Goal: Information Seeking & Learning: Learn about a topic

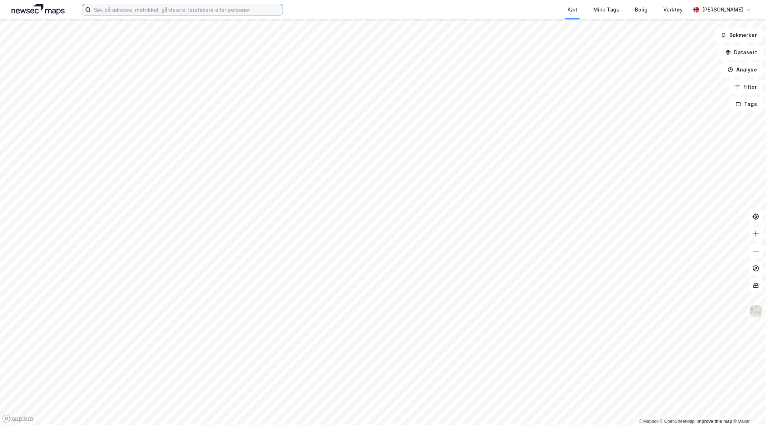
click at [130, 14] on input at bounding box center [187, 9] width 192 height 11
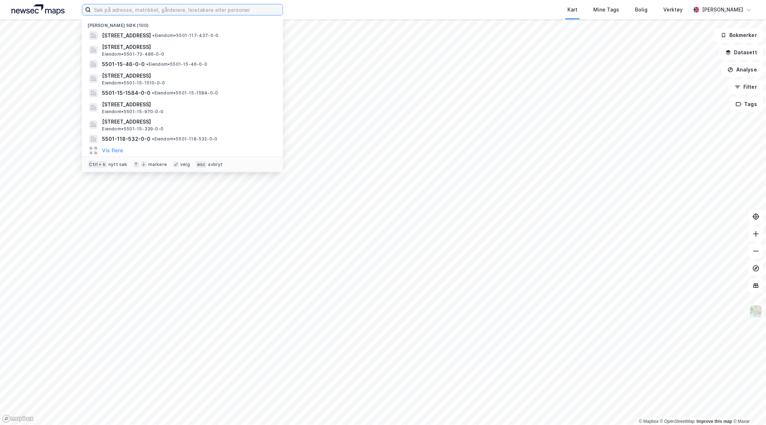
paste input "15/339"
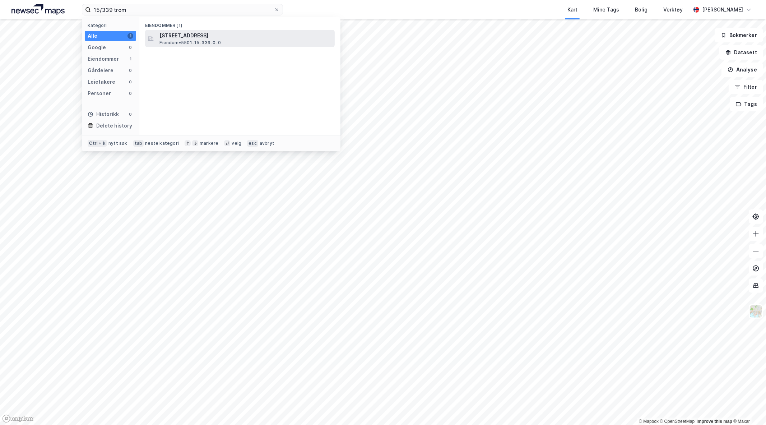
click at [225, 42] on div "[STREET_ADDRESS] • 5501-15-339-0-0" at bounding box center [246, 38] width 174 height 14
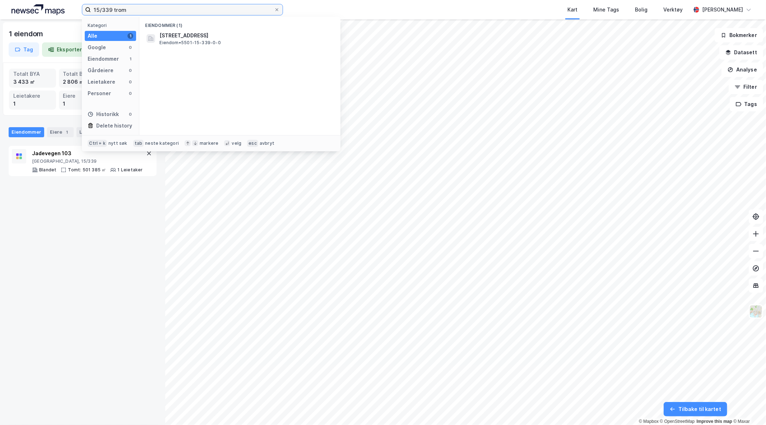
drag, startPoint x: 111, startPoint y: 9, endPoint x: 89, endPoint y: 9, distance: 21.9
click at [89, 9] on label "15/339 trom" at bounding box center [182, 9] width 201 height 11
paste input "19/2493"
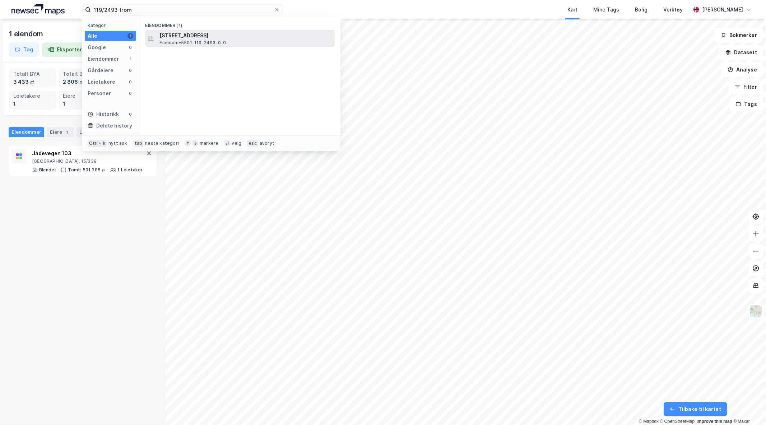
click at [192, 39] on span "[STREET_ADDRESS]" at bounding box center [245, 35] width 172 height 9
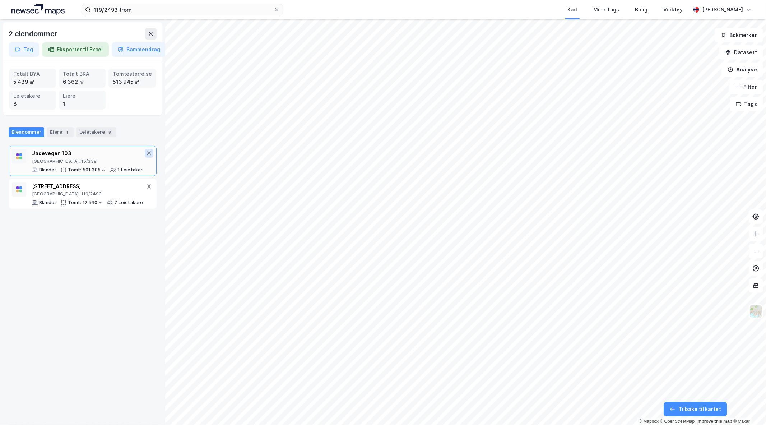
click at [146, 153] on icon at bounding box center [149, 153] width 6 height 6
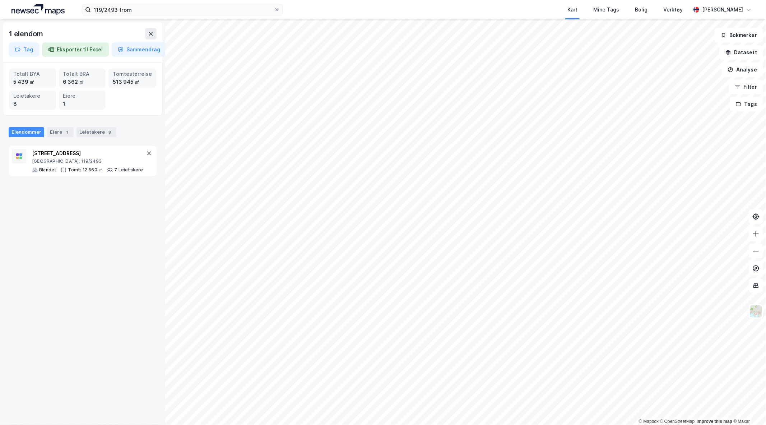
click at [146, 153] on icon at bounding box center [149, 153] width 6 height 6
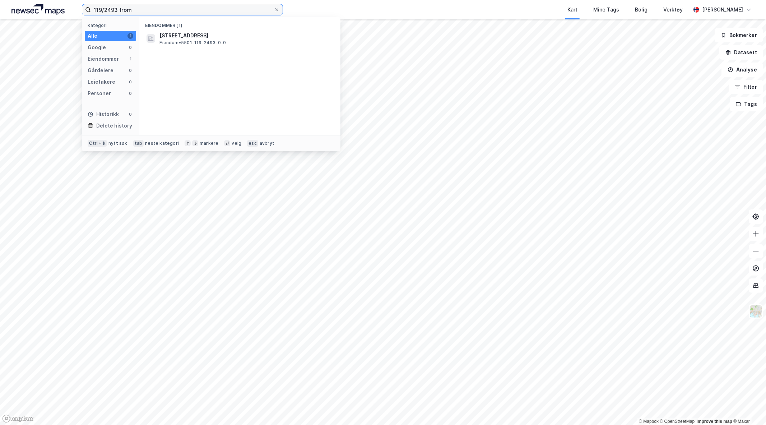
drag, startPoint x: 117, startPoint y: 11, endPoint x: 80, endPoint y: 11, distance: 37.3
click at [80, 11] on div "119/2493 trom Kategori Alle 1 Google 0 Eiendommer 1 Gårdeiere 0 Leietakere 0 Pe…" at bounding box center [383, 9] width 766 height 19
paste input "72/486"
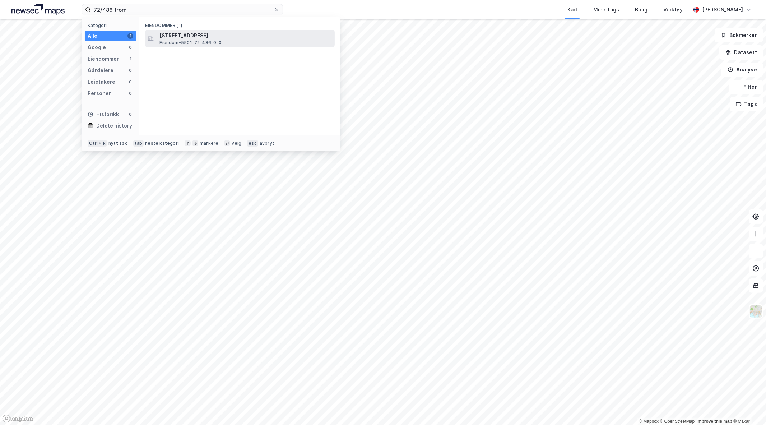
click at [187, 38] on span "[STREET_ADDRESS]" at bounding box center [245, 35] width 172 height 9
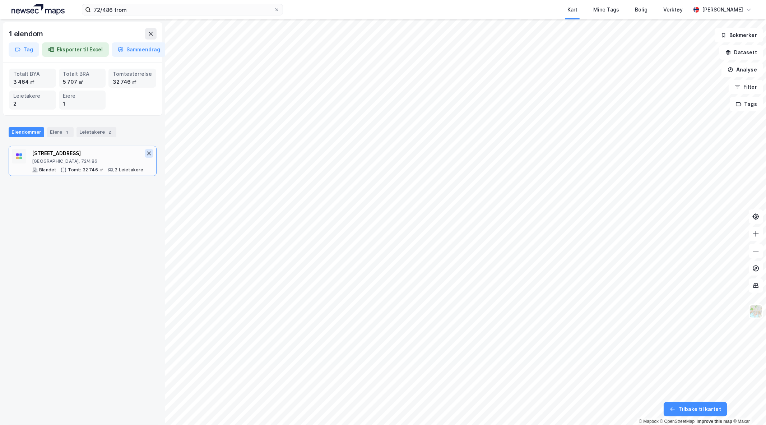
click at [146, 153] on icon at bounding box center [149, 153] width 6 height 6
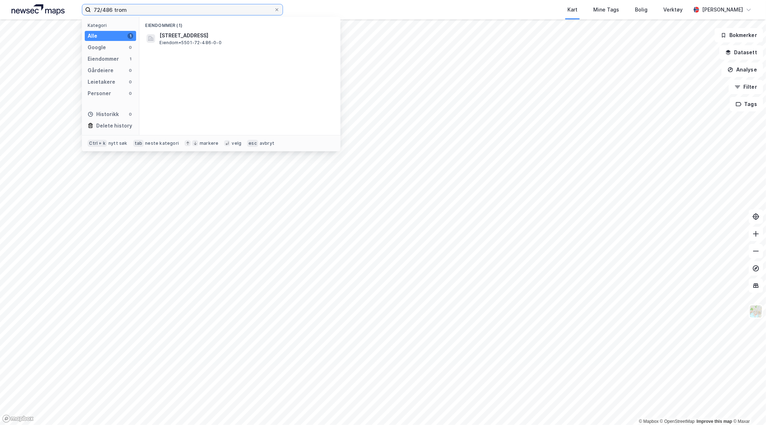
drag, startPoint x: 112, startPoint y: 11, endPoint x: 80, endPoint y: 9, distance: 32.8
click at [80, 9] on div "72/486 trom Kategori Alle 1 Google 0 Eiendommer 1 Gårdeiere 0 Leietakere 0 Pers…" at bounding box center [383, 9] width 766 height 19
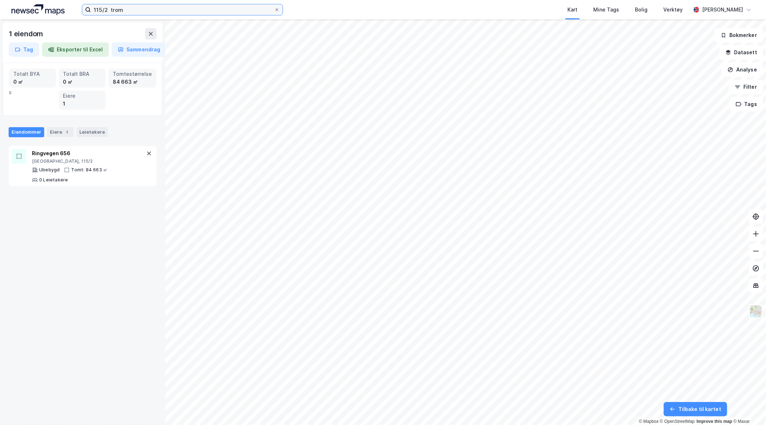
drag, startPoint x: 97, startPoint y: 9, endPoint x: 107, endPoint y: 11, distance: 9.6
click at [98, 9] on input "115/2 trom" at bounding box center [182, 9] width 183 height 11
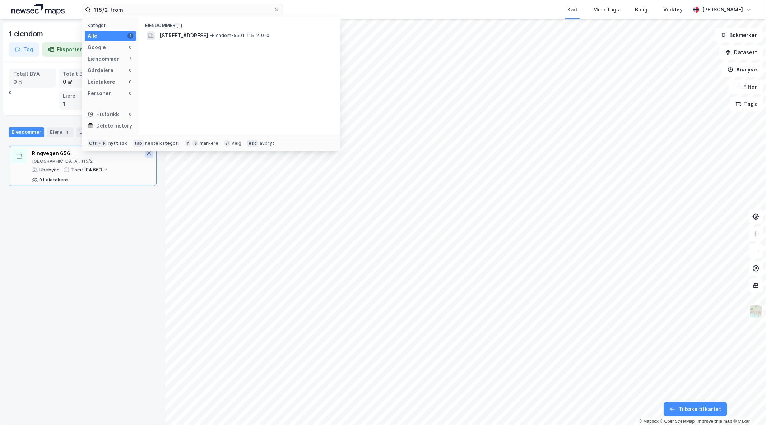
click at [146, 156] on icon at bounding box center [149, 153] width 6 height 6
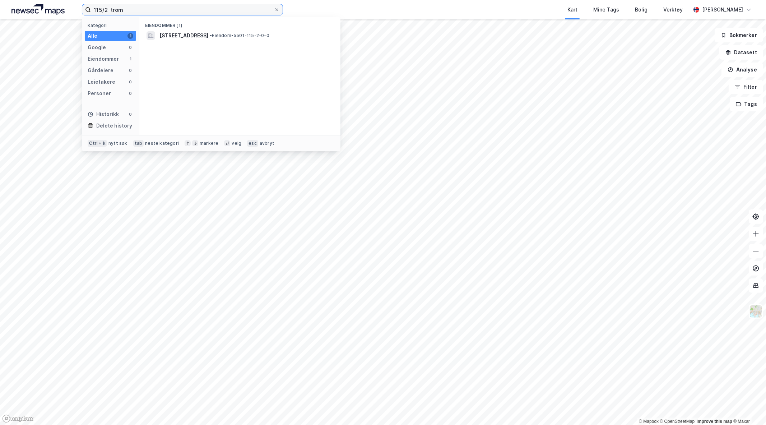
drag, startPoint x: 107, startPoint y: 11, endPoint x: 77, endPoint y: 13, distance: 29.8
click at [77, 13] on div "115/2 trom Kategori Alle 1 Google 0 Eiendommer 1 Gårdeiere 0 Leietakere 0 Perso…" at bounding box center [383, 9] width 766 height 19
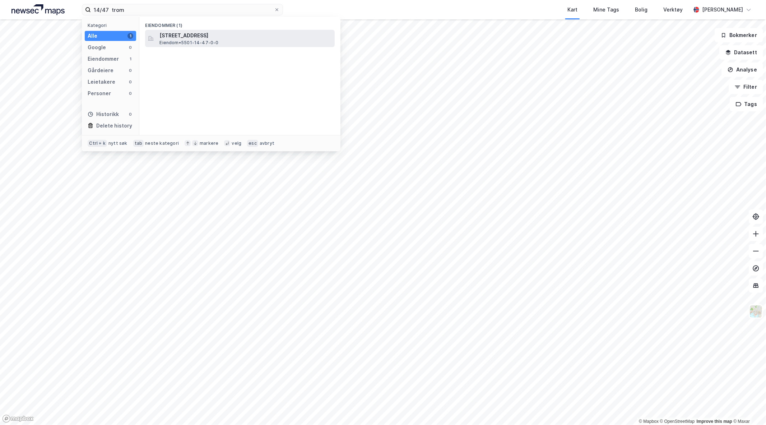
click at [227, 36] on span "[STREET_ADDRESS]" at bounding box center [245, 35] width 172 height 9
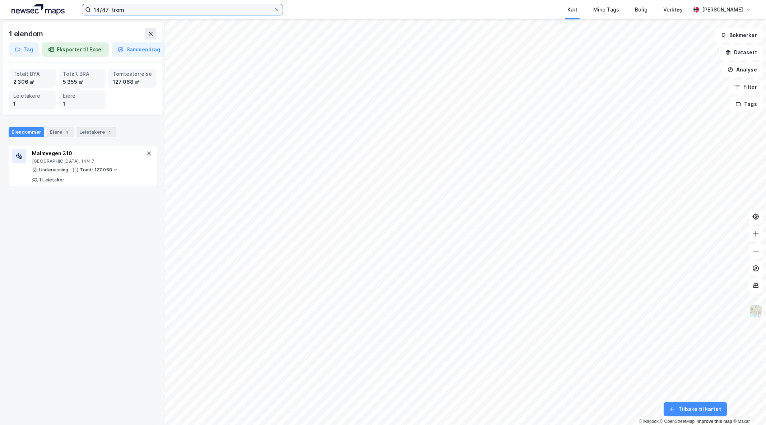
click at [106, 6] on input "14/47 trom" at bounding box center [182, 9] width 183 height 11
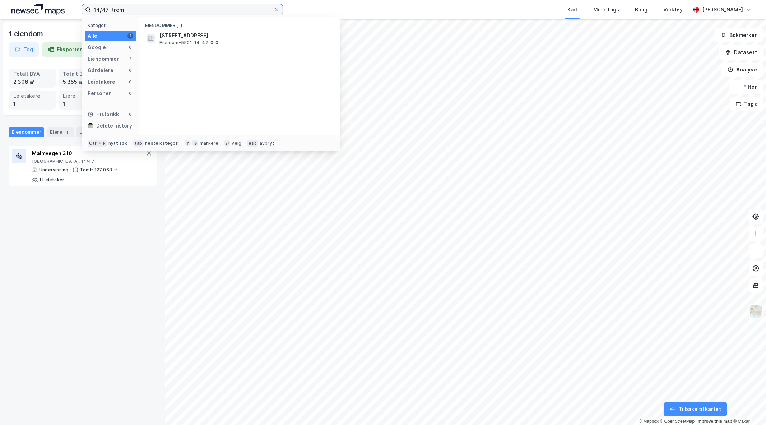
drag, startPoint x: 108, startPoint y: 12, endPoint x: 88, endPoint y: 13, distance: 20.1
click at [88, 13] on label "14/47 trom" at bounding box center [182, 9] width 201 height 11
paste input "17/82"
click at [180, 37] on span "5501-117-82-0-0" at bounding box center [181, 35] width 45 height 9
drag, startPoint x: 110, startPoint y: 11, endPoint x: 99, endPoint y: 11, distance: 10.8
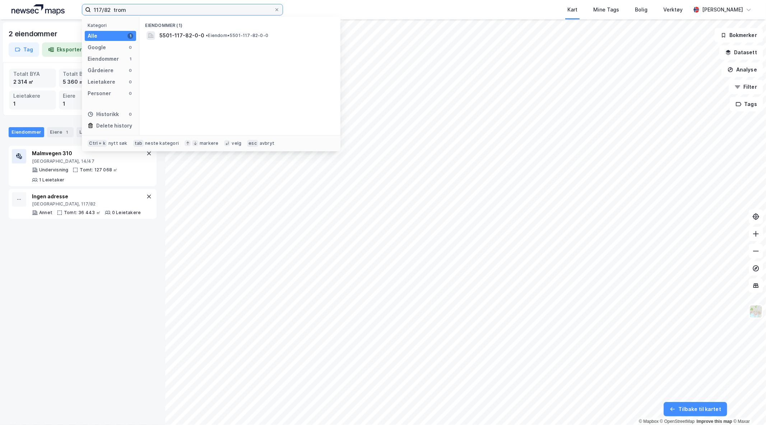
click at [99, 11] on input "117/82 trom" at bounding box center [182, 9] width 183 height 11
type input "116/380 trom"
click at [185, 33] on span "5501-116-380-0-0" at bounding box center [183, 35] width 49 height 9
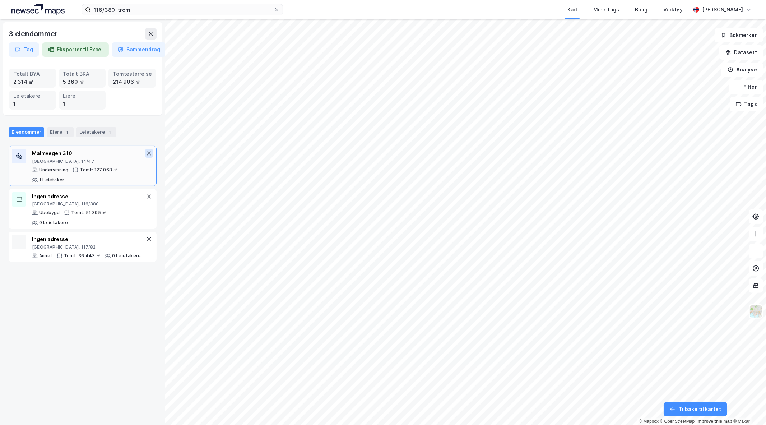
click at [146, 153] on icon at bounding box center [149, 153] width 6 height 6
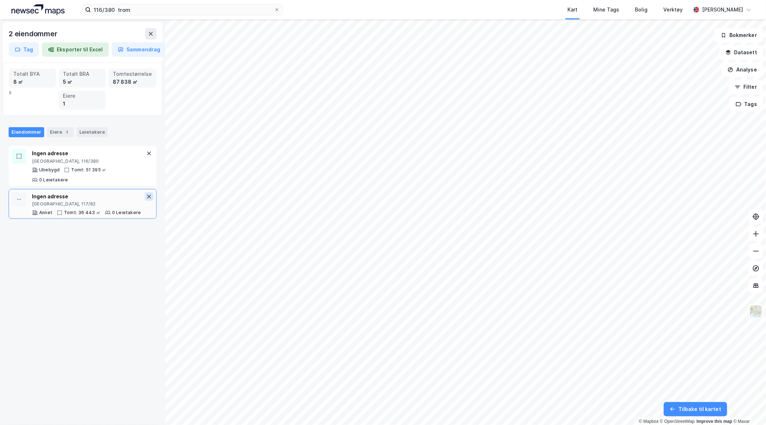
click at [146, 196] on button at bounding box center [149, 196] width 9 height 9
